Goal: Transaction & Acquisition: Obtain resource

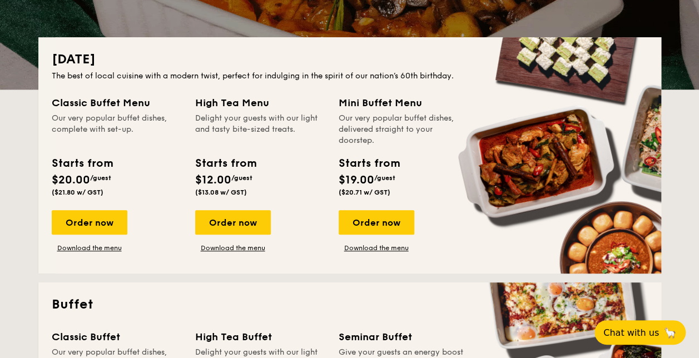
scroll to position [218, 0]
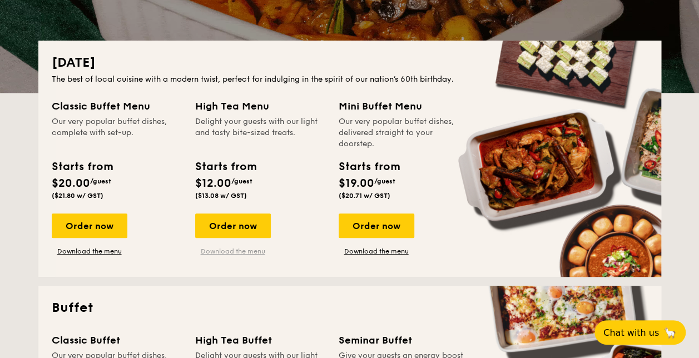
click at [239, 254] on link "Download the menu" at bounding box center [233, 251] width 76 height 9
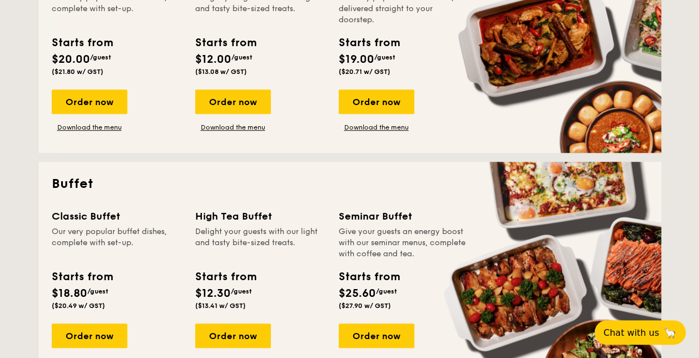
scroll to position [400, 0]
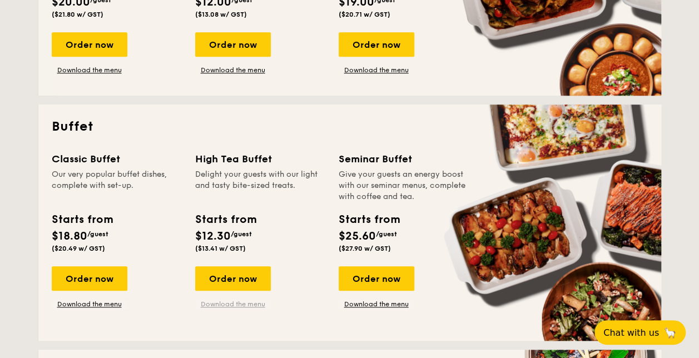
click at [238, 303] on link "Download the menu" at bounding box center [233, 304] width 76 height 9
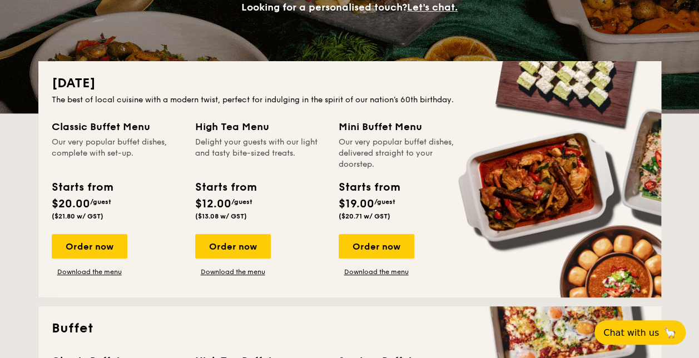
scroll to position [215, 0]
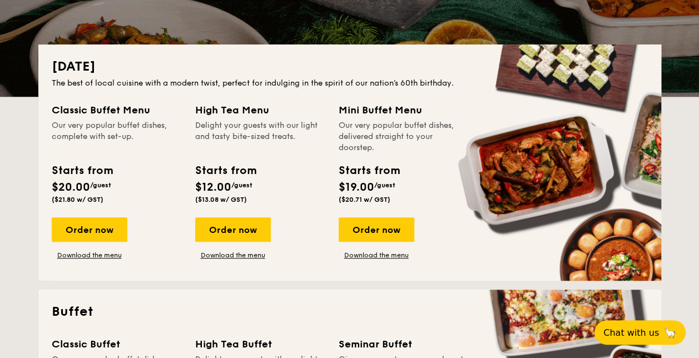
drag, startPoint x: 197, startPoint y: 107, endPoint x: 273, endPoint y: 113, distance: 76.4
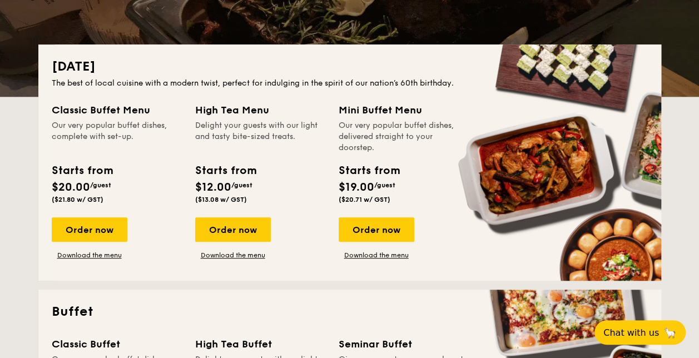
click at [273, 113] on div "High Tea Menu" at bounding box center [260, 110] width 130 height 16
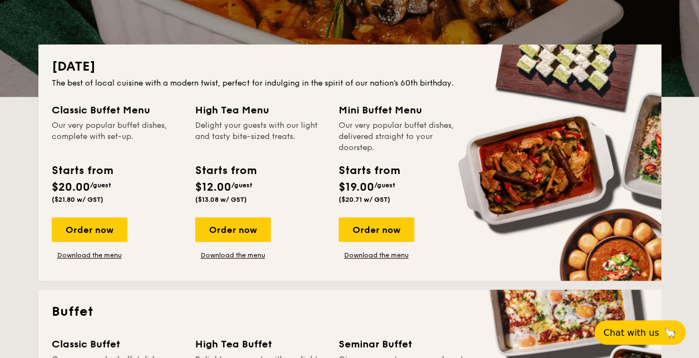
drag, startPoint x: 273, startPoint y: 113, endPoint x: 257, endPoint y: 110, distance: 16.5
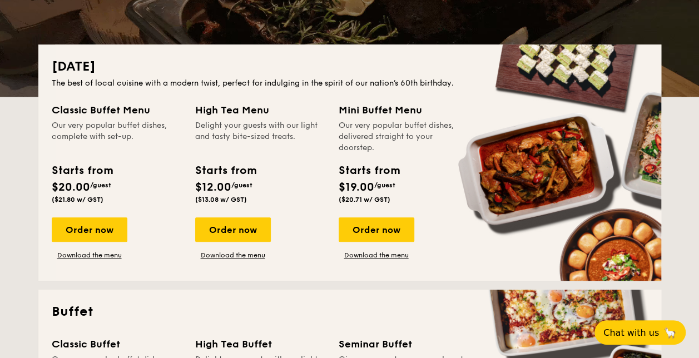
copy div "High Tea Menu"
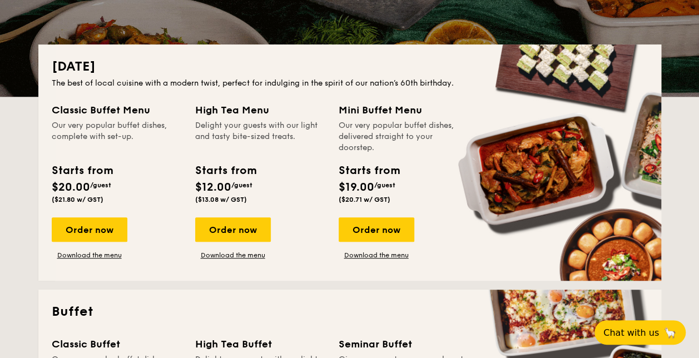
drag, startPoint x: 241, startPoint y: 230, endPoint x: 308, endPoint y: 230, distance: 67.8
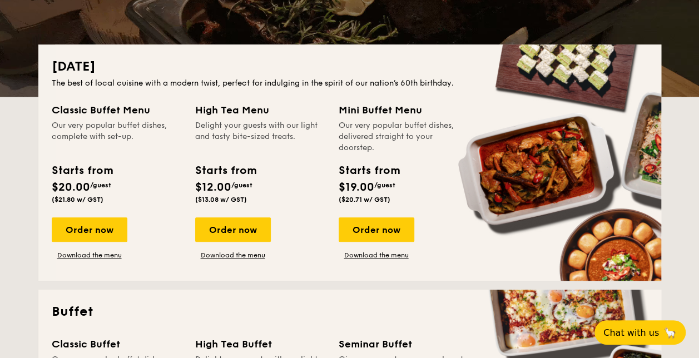
click at [308, 230] on div "Order now Download the menu" at bounding box center [260, 238] width 130 height 42
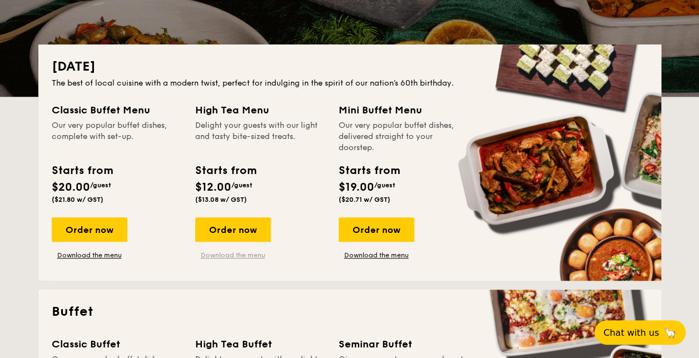
drag, startPoint x: 308, startPoint y: 230, endPoint x: 258, endPoint y: 252, distance: 55.5
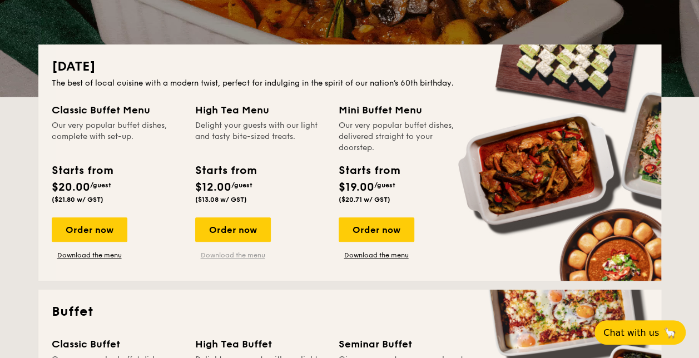
click at [258, 252] on link "Download the menu" at bounding box center [233, 255] width 76 height 9
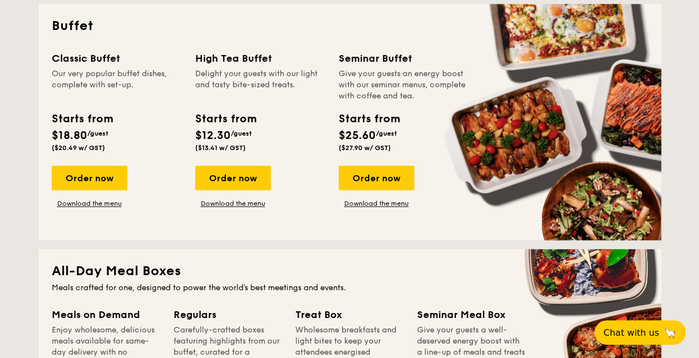
scroll to position [504, 0]
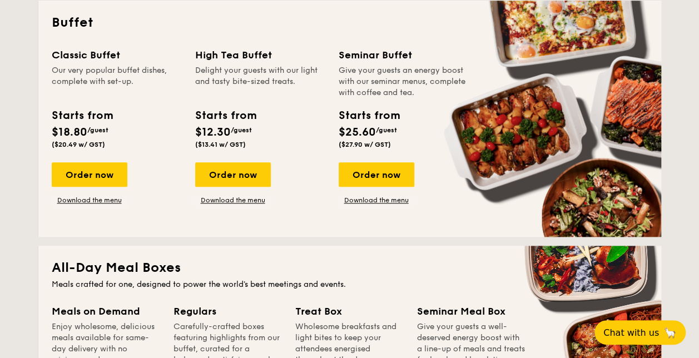
drag, startPoint x: 196, startPoint y: 52, endPoint x: 271, endPoint y: 54, distance: 74.5
click at [271, 54] on div "High Tea Buffet" at bounding box center [260, 55] width 130 height 16
drag, startPoint x: 271, startPoint y: 54, endPoint x: 265, endPoint y: 54, distance: 6.1
copy div "High Tea Buffet"
click at [236, 201] on link "Download the menu" at bounding box center [233, 200] width 76 height 9
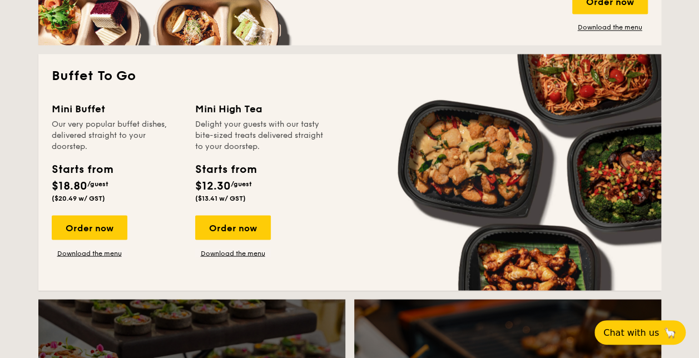
scroll to position [974, 0]
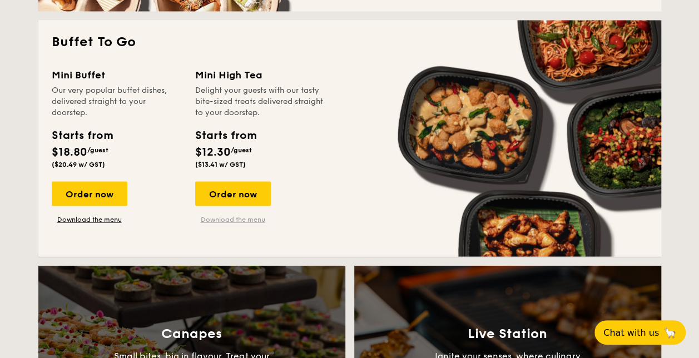
click at [227, 223] on link "Download the menu" at bounding box center [233, 219] width 76 height 9
